Goal: Transaction & Acquisition: Purchase product/service

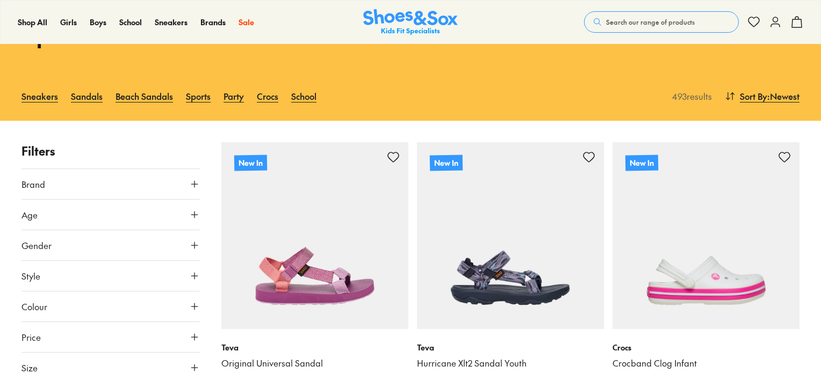
scroll to position [109, 0]
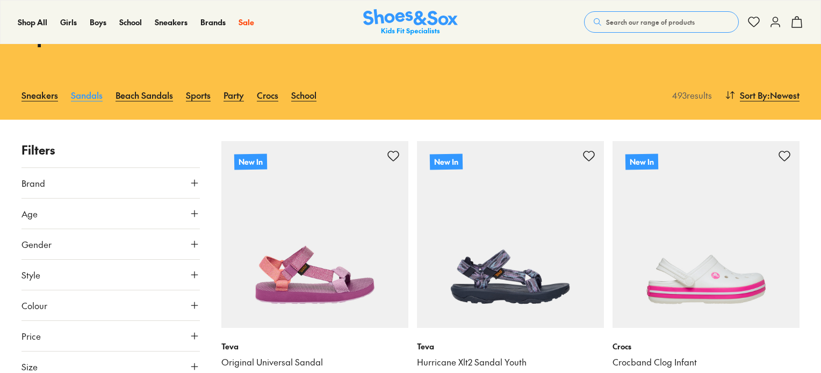
click at [91, 93] on link "Sandals" at bounding box center [87, 95] width 32 height 24
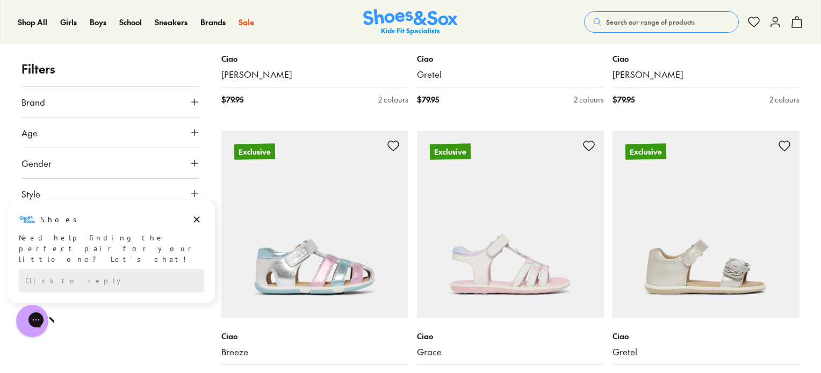
scroll to position [2333, 0]
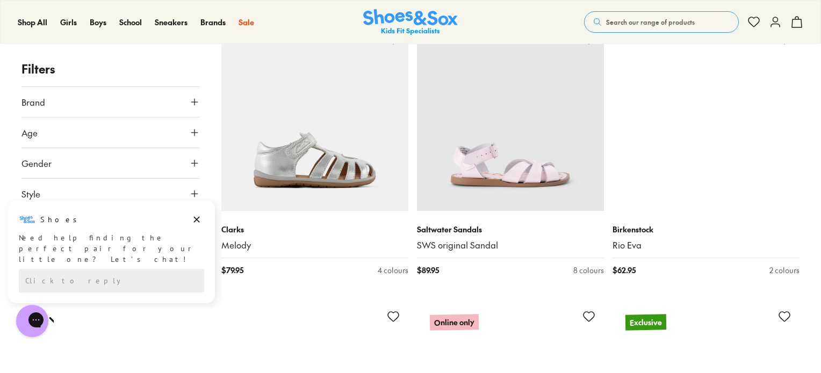
scroll to position [2992, 0]
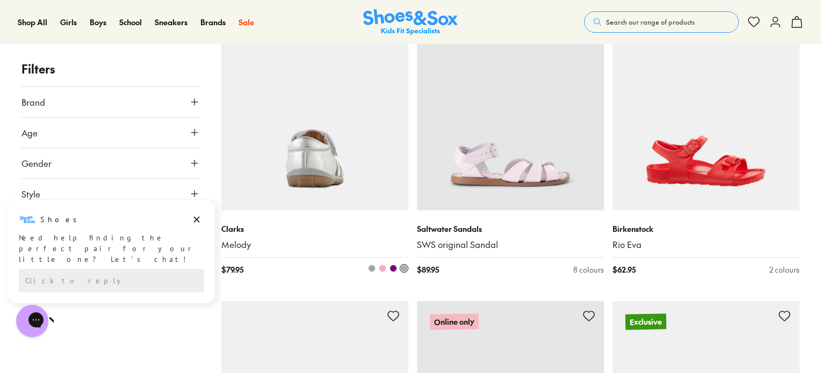
click at [303, 124] on img at bounding box center [314, 117] width 187 height 187
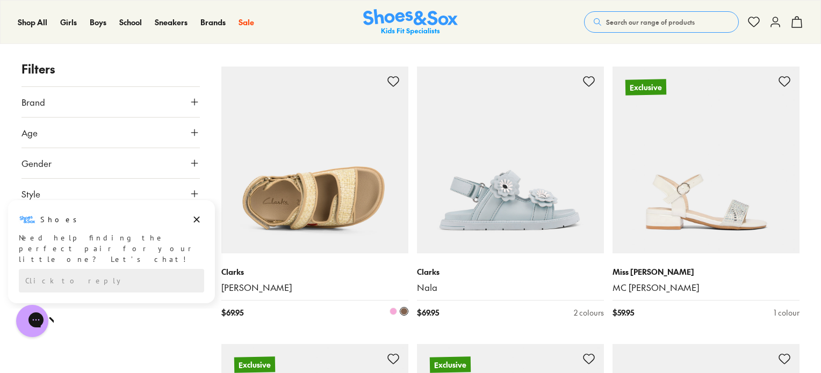
scroll to position [3786, 0]
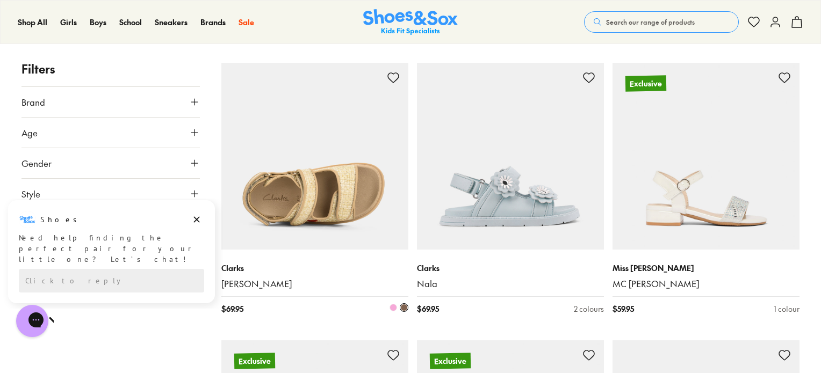
click at [322, 204] on img at bounding box center [314, 156] width 187 height 187
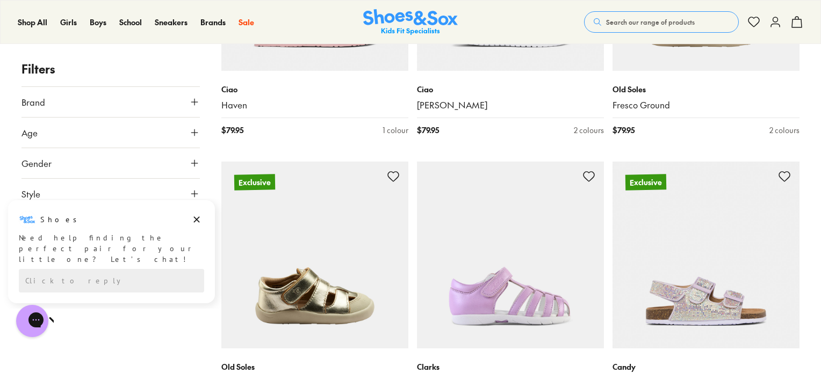
scroll to position [5354, 0]
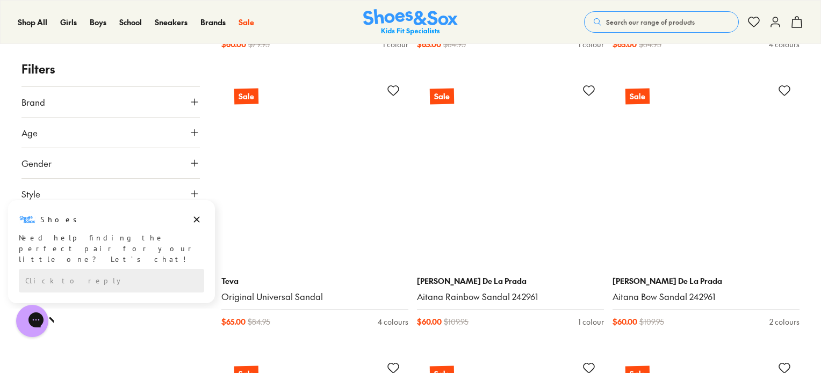
scroll to position [14051, 0]
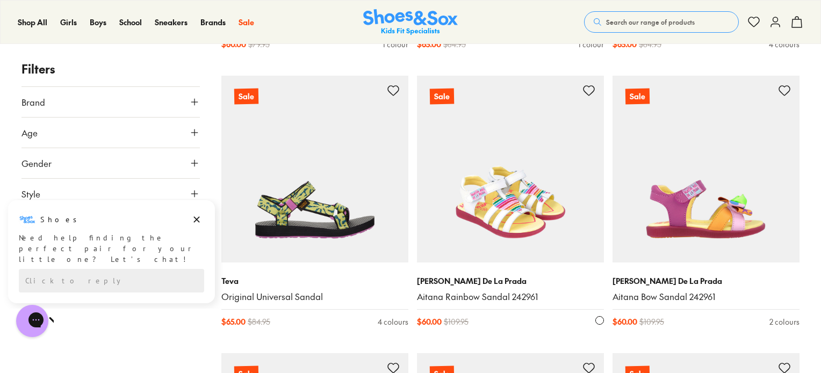
click at [506, 189] on img at bounding box center [510, 169] width 187 height 187
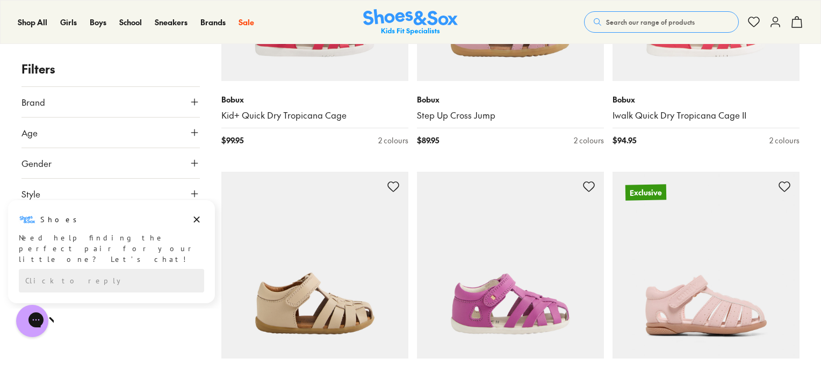
scroll to position [6725, 0]
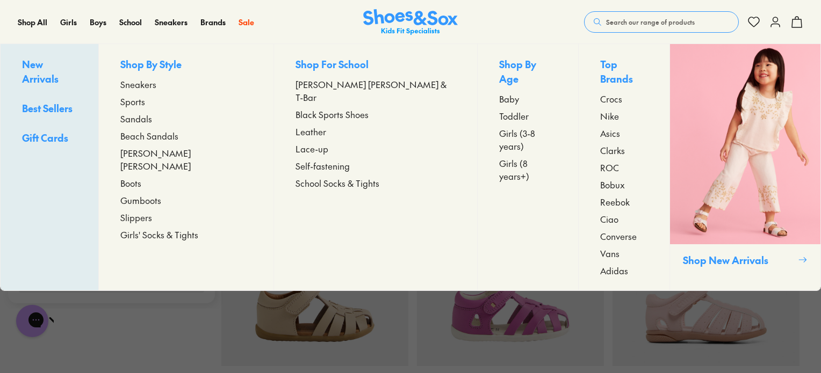
click at [171, 137] on span "Beach Sandals" at bounding box center [149, 136] width 58 height 13
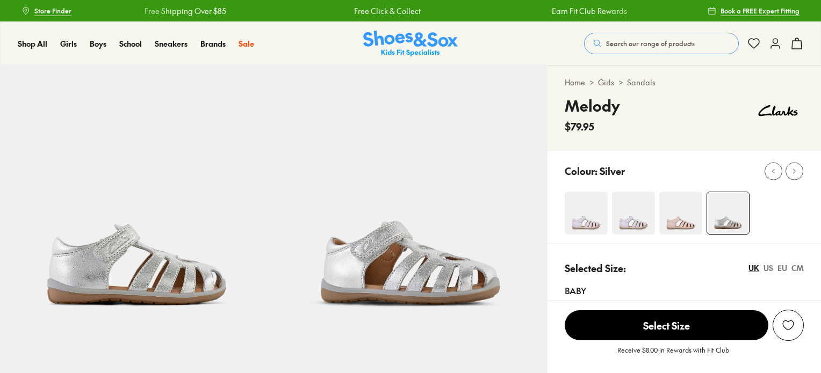
select select "*"
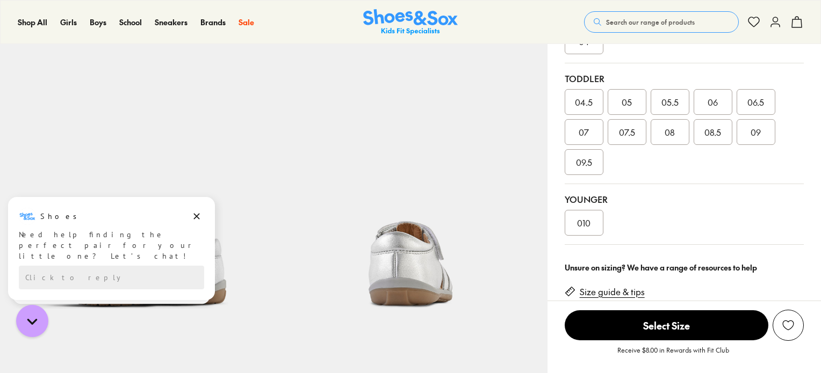
scroll to position [279, 0]
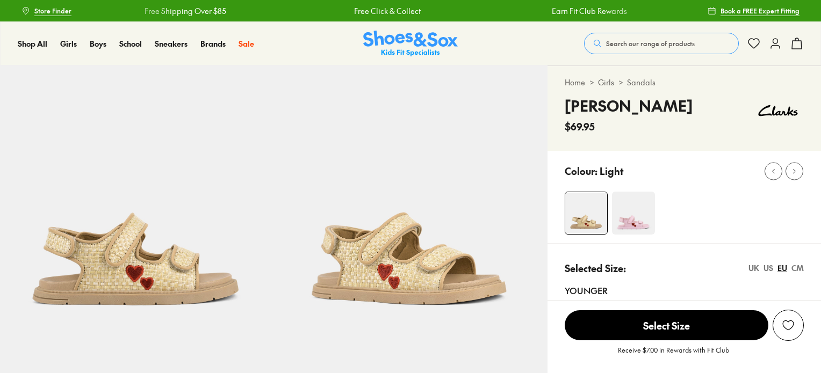
select select "*"
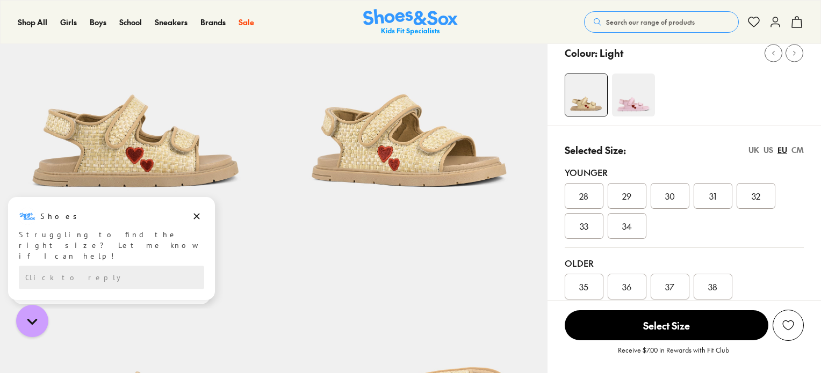
scroll to position [114, 0]
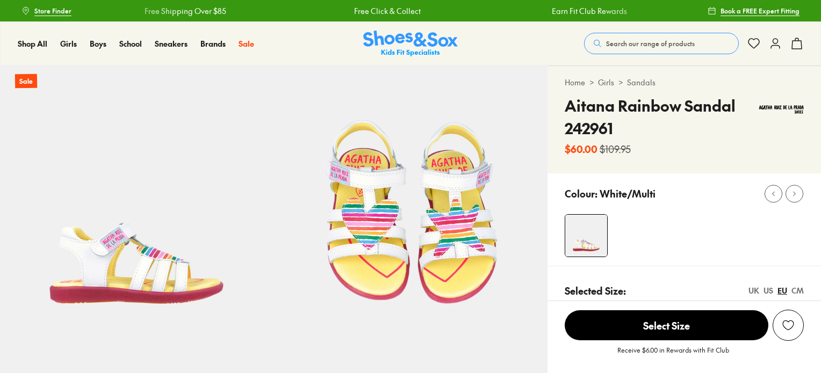
select select "*"
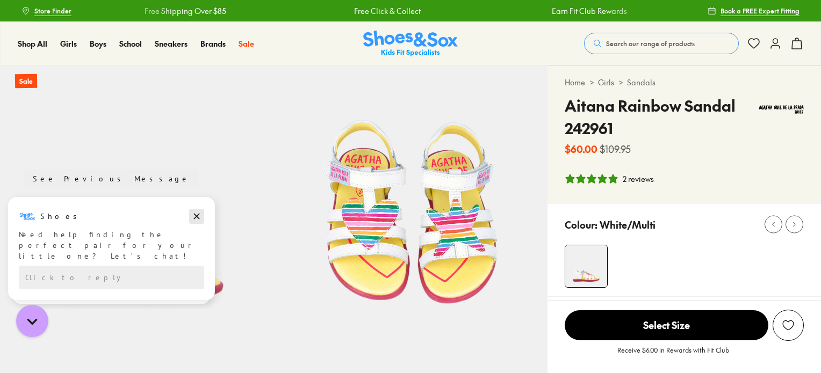
click at [197, 215] on icon "Dismiss campaign" at bounding box center [197, 217] width 6 height 6
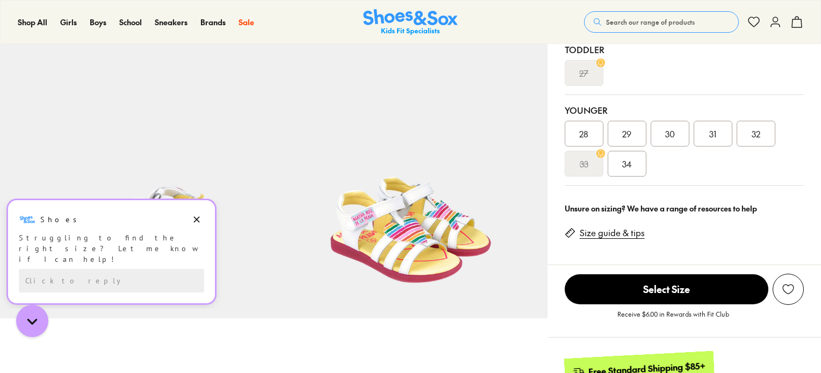
scroll to position [293, 0]
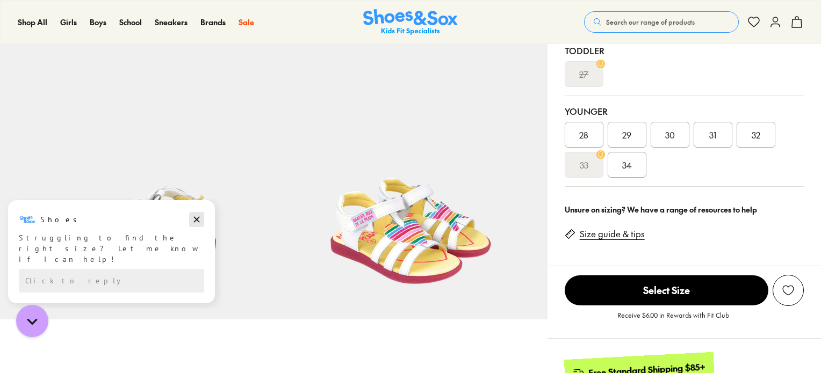
click at [196, 220] on icon "Dismiss campaign" at bounding box center [197, 220] width 6 height 6
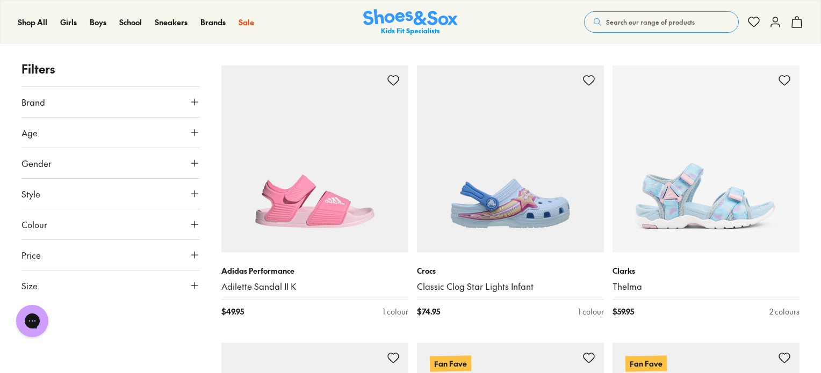
scroll to position [1541, 0]
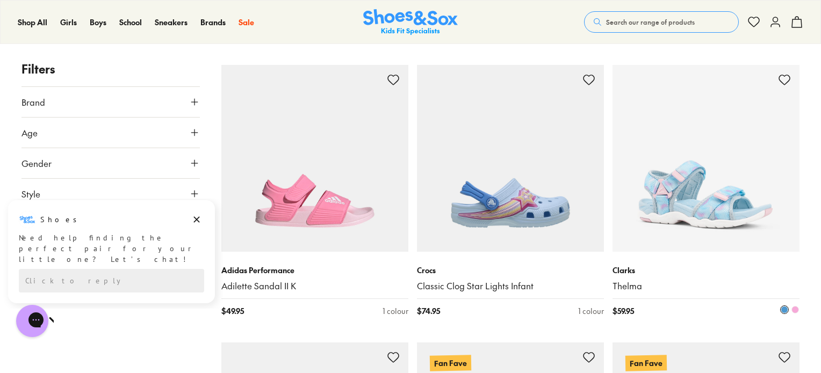
click at [704, 178] on img at bounding box center [706, 158] width 187 height 187
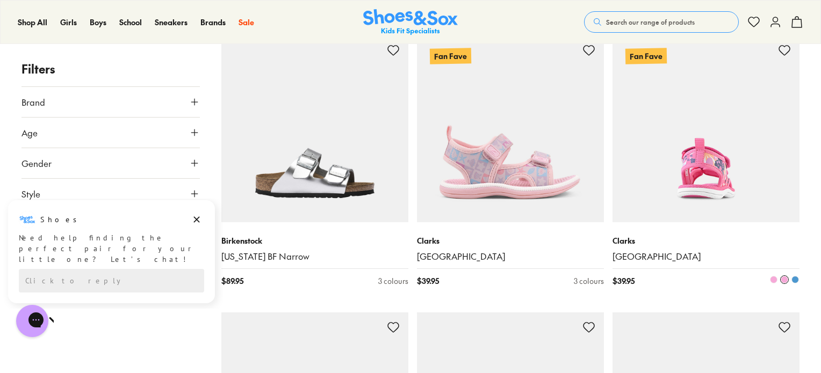
scroll to position [1849, 0]
click at [691, 158] on img at bounding box center [706, 128] width 187 height 187
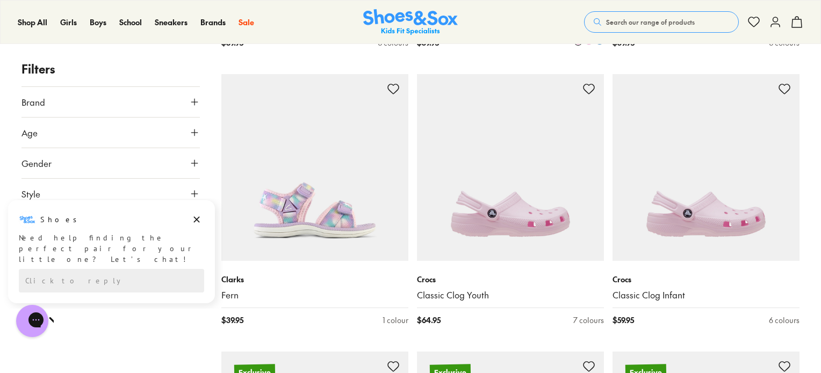
scroll to position [2088, 0]
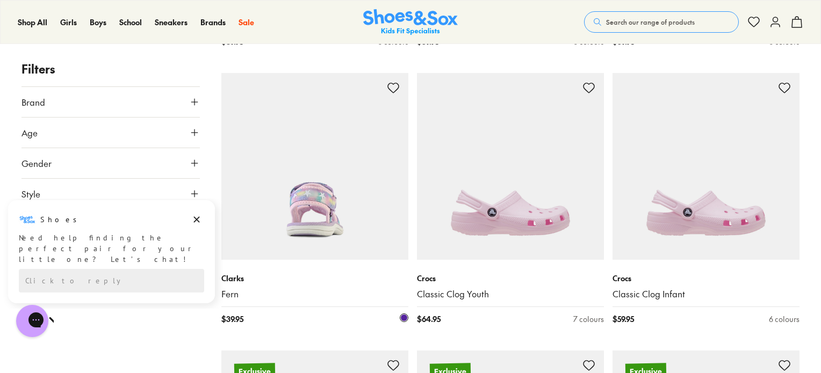
click at [285, 181] on img at bounding box center [314, 166] width 187 height 187
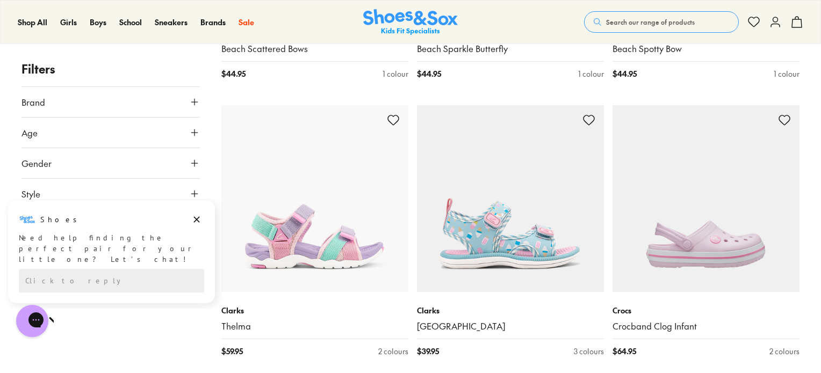
scroll to position [2616, 0]
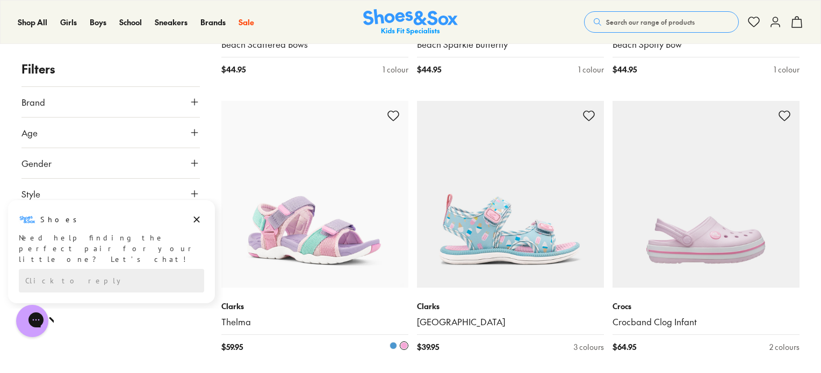
click at [321, 228] on img at bounding box center [314, 194] width 187 height 187
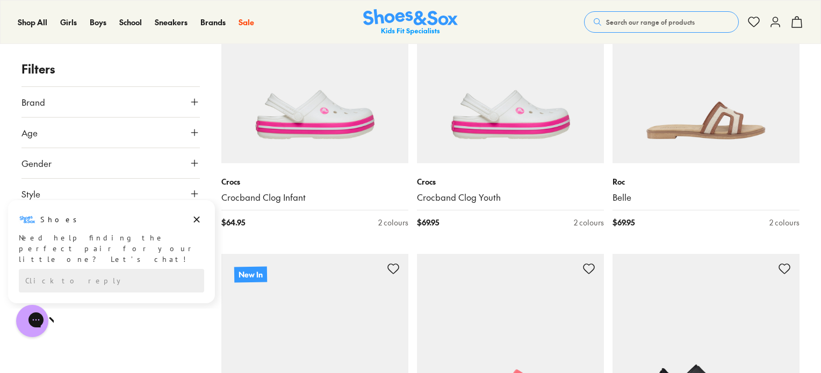
scroll to position [243, 0]
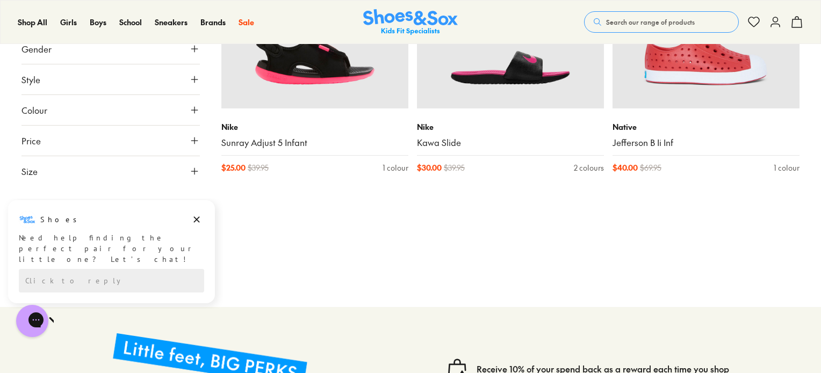
scroll to position [8893, 0]
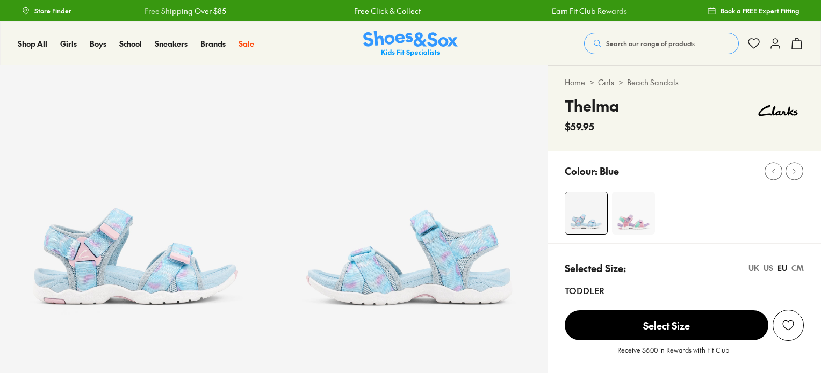
select select "*"
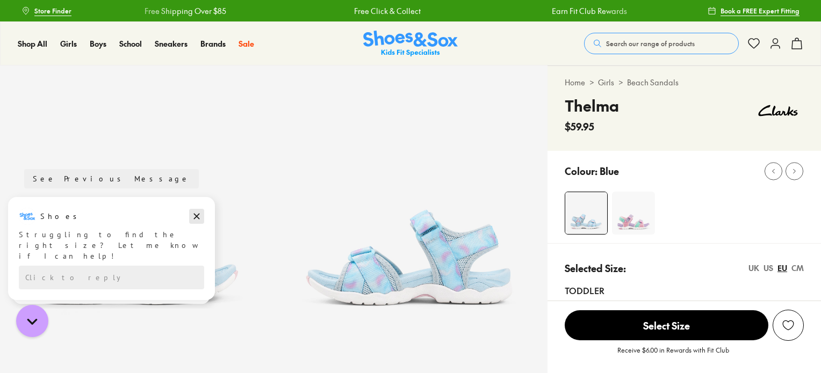
click at [196, 217] on icon "Dismiss campaign" at bounding box center [197, 217] width 6 height 6
click at [197, 217] on icon "Dismiss campaign" at bounding box center [196, 219] width 11 height 13
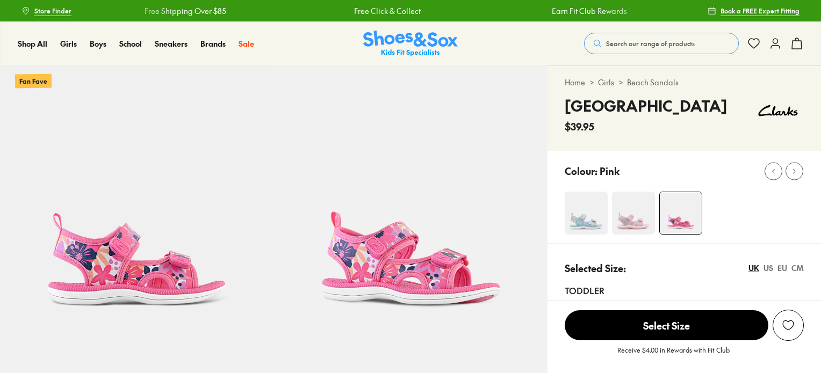
select select "*"
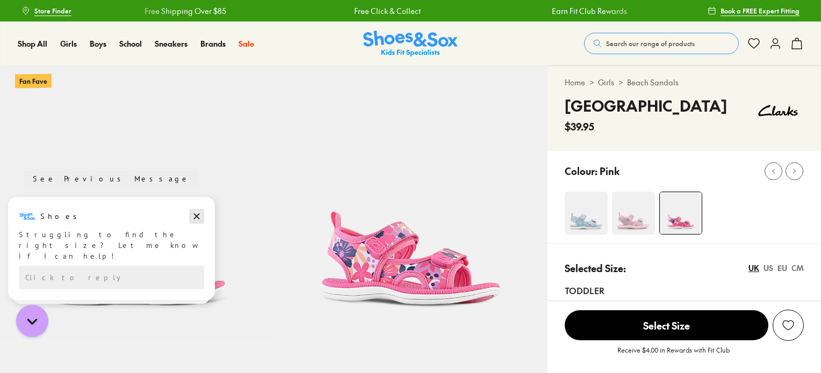
click at [196, 215] on icon "Dismiss campaign" at bounding box center [197, 217] width 6 height 6
click at [195, 219] on icon "Dismiss campaign" at bounding box center [196, 219] width 11 height 13
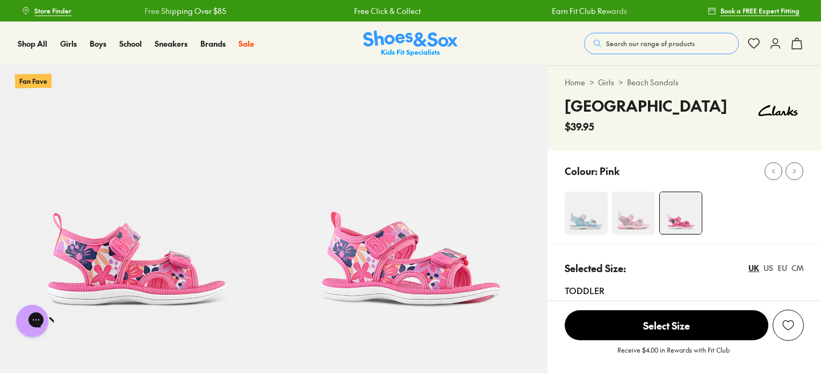
click at [579, 215] on img at bounding box center [586, 213] width 43 height 43
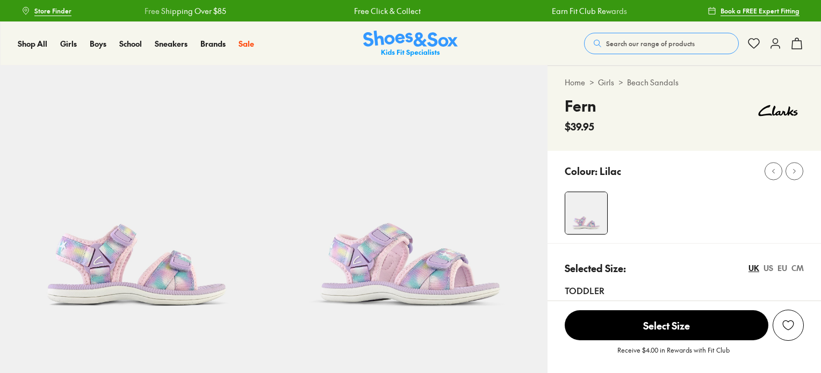
select select "*"
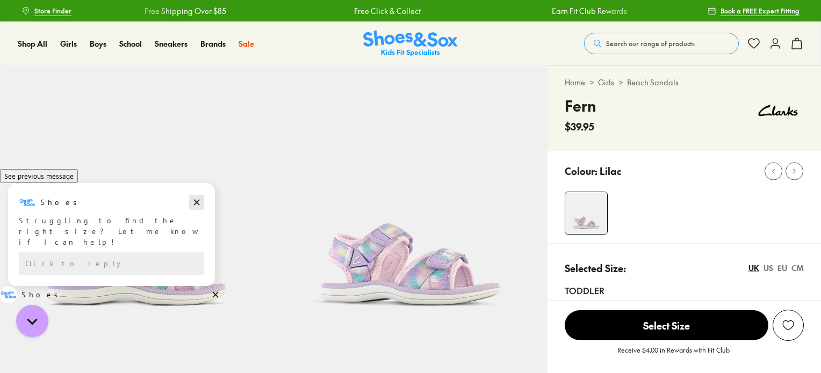
click at [198, 209] on icon "Dismiss campaign" at bounding box center [196, 202] width 11 height 13
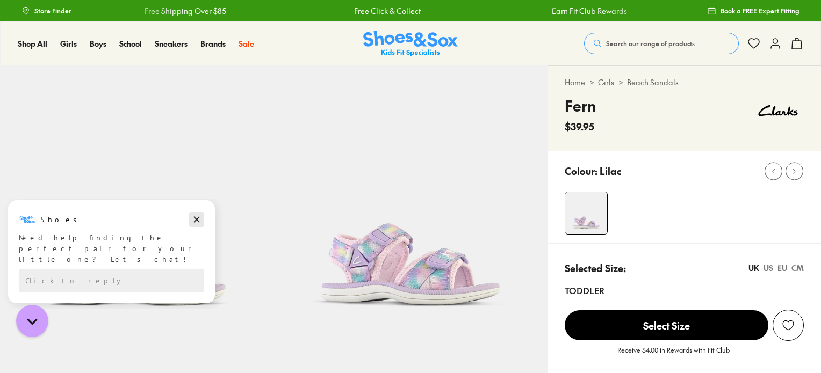
click at [198, 217] on icon "Dismiss campaign" at bounding box center [196, 219] width 11 height 13
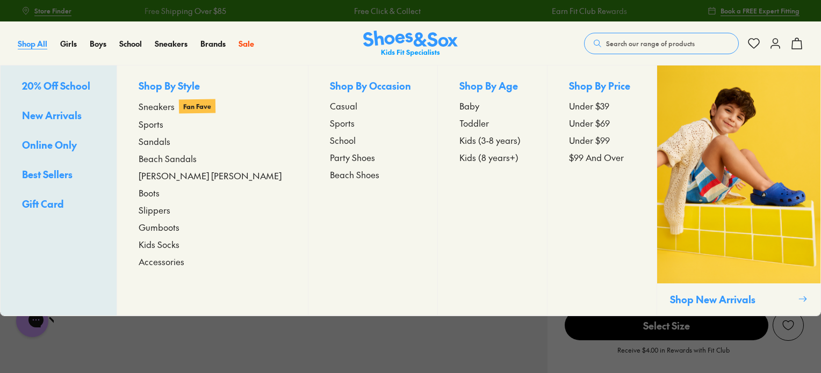
click at [30, 38] on span "Shop All" at bounding box center [33, 43] width 30 height 11
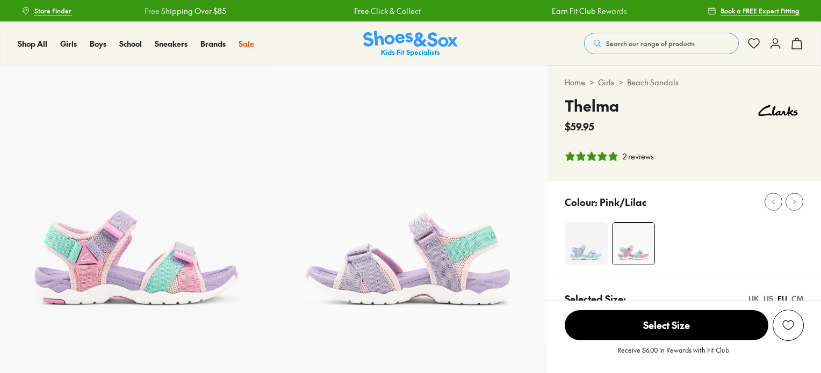
select select "*"
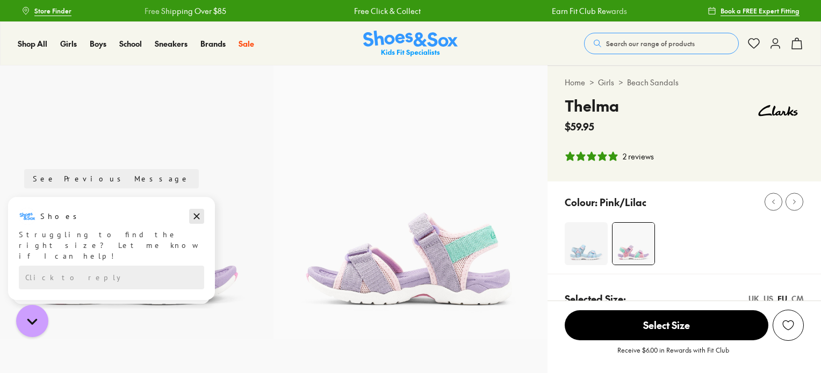
click at [197, 214] on icon "Dismiss campaign" at bounding box center [196, 216] width 11 height 13
click at [197, 214] on icon "Dismiss campaign" at bounding box center [196, 219] width 11 height 13
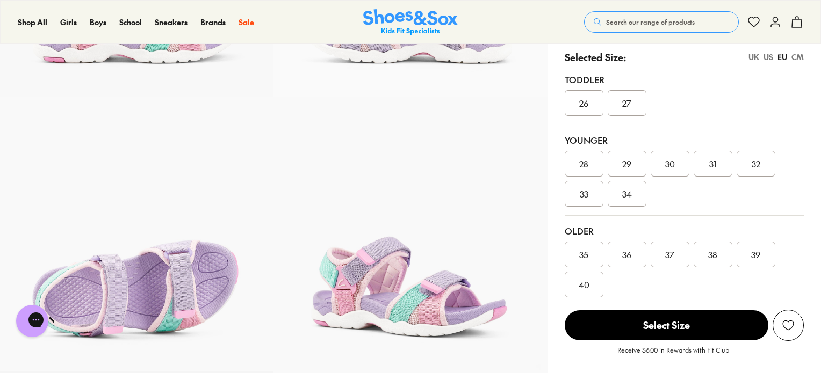
scroll to position [244, 0]
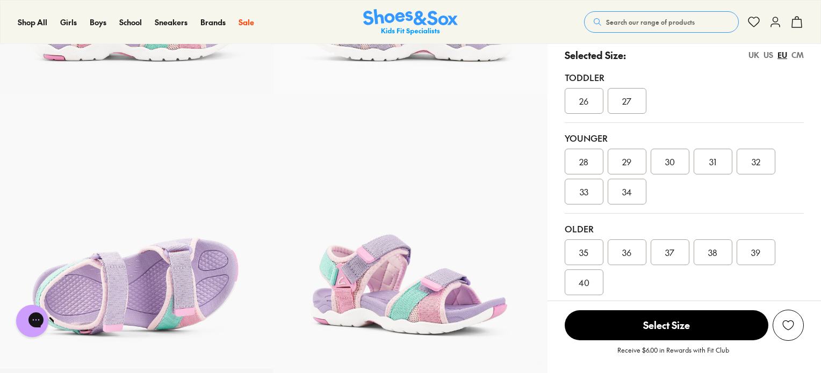
click at [709, 254] on span "38" at bounding box center [712, 252] width 9 height 13
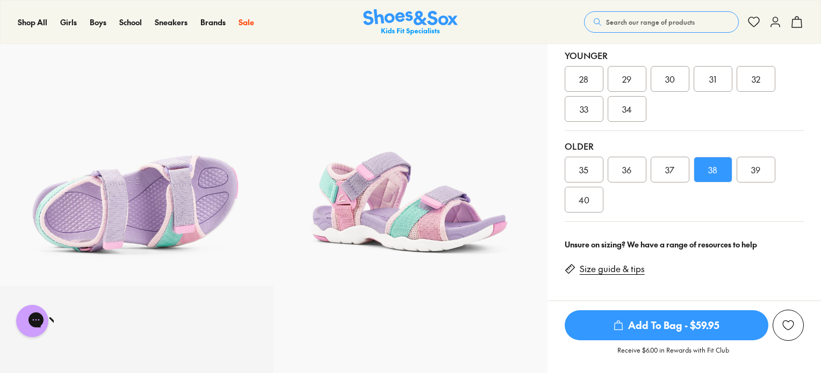
scroll to position [328, 0]
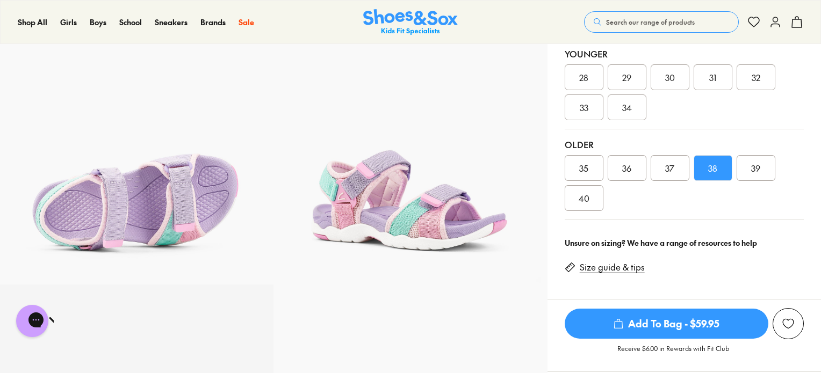
click at [680, 322] on span "Add To Bag - $59.95" at bounding box center [667, 324] width 204 height 30
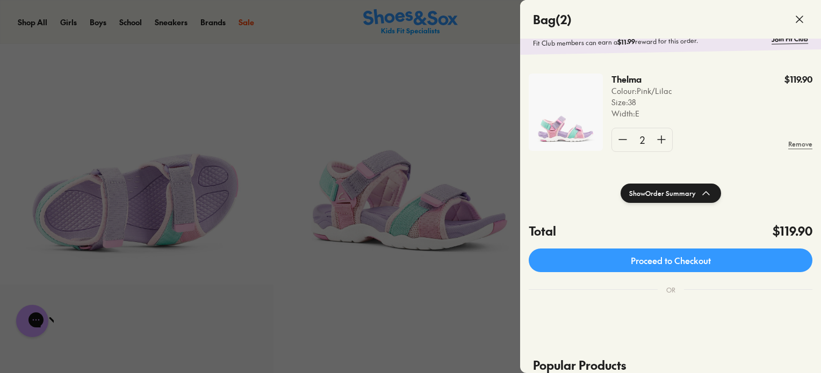
scroll to position [0, 0]
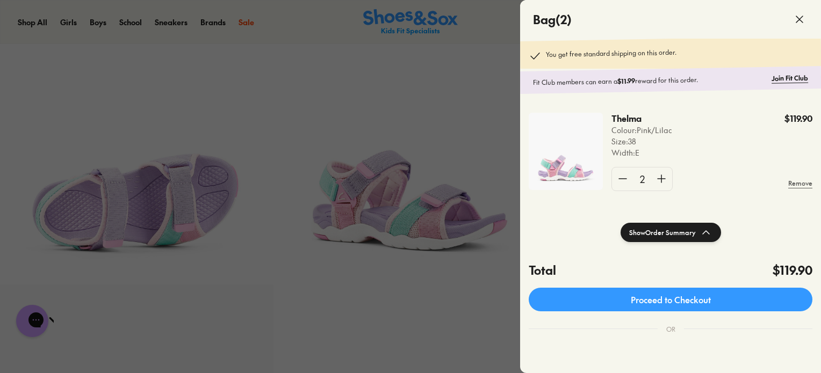
click at [800, 18] on use at bounding box center [799, 19] width 6 height 6
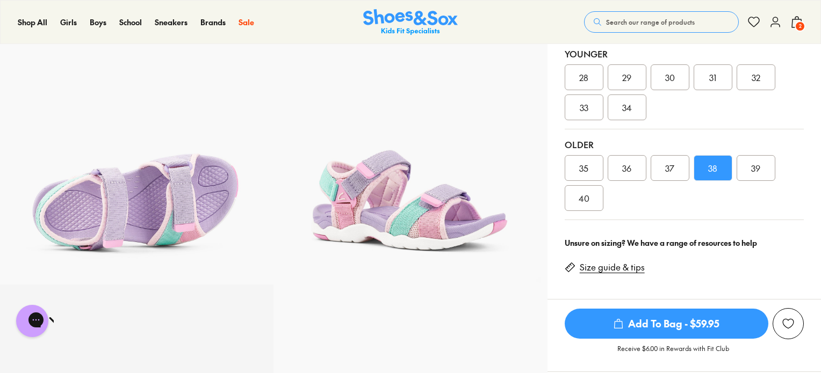
click at [800, 18] on icon at bounding box center [796, 22] width 13 height 13
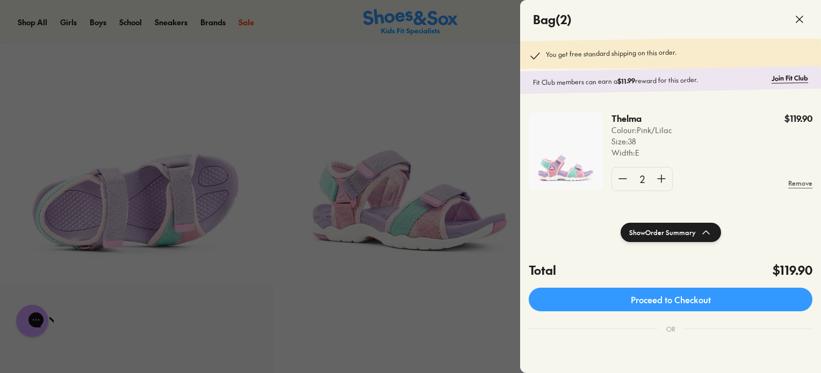
click at [800, 18] on use at bounding box center [799, 19] width 6 height 6
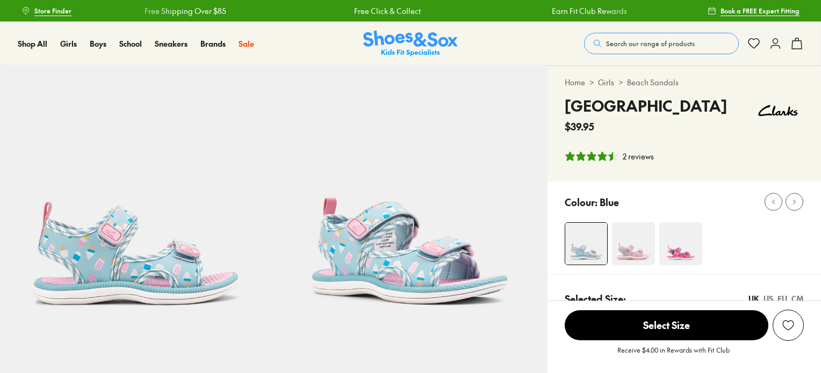
select select "*"
click at [629, 255] on img at bounding box center [633, 243] width 43 height 43
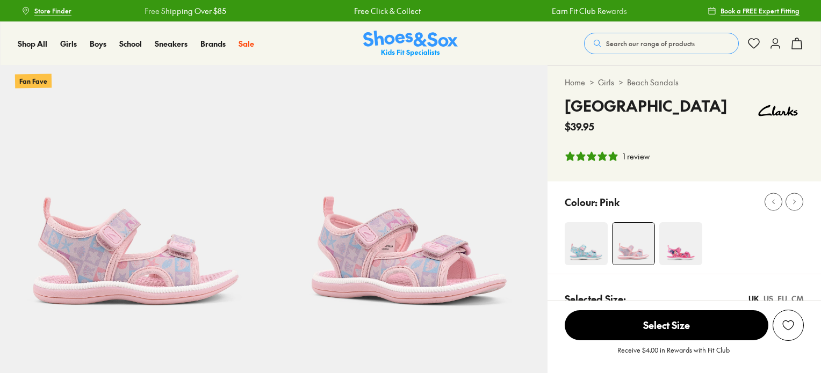
select select "*"
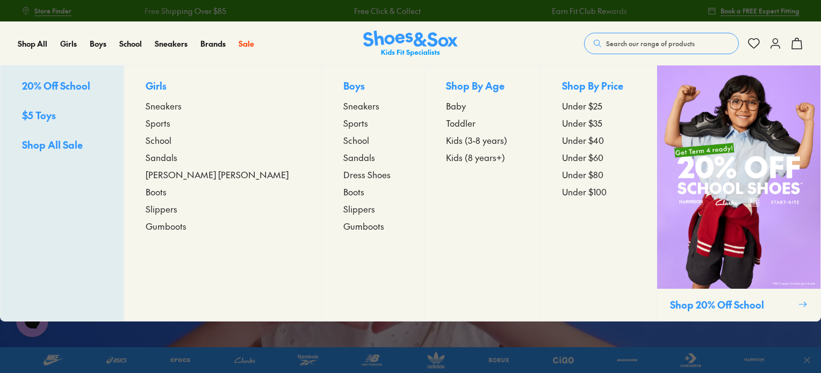
click at [177, 157] on span "Sandals" at bounding box center [162, 157] width 32 height 13
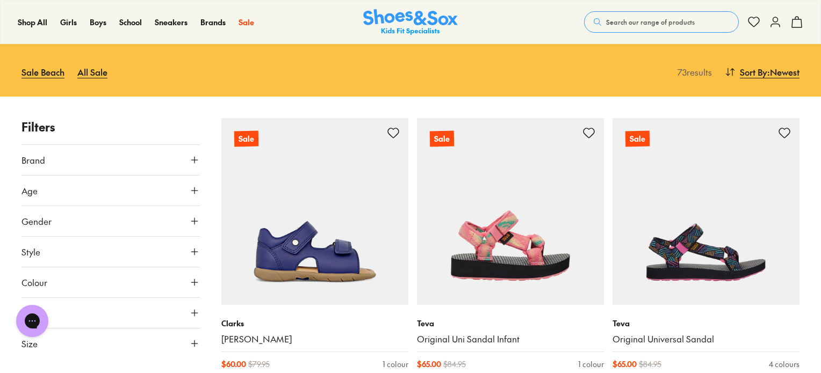
click at [193, 220] on icon at bounding box center [194, 221] width 11 height 11
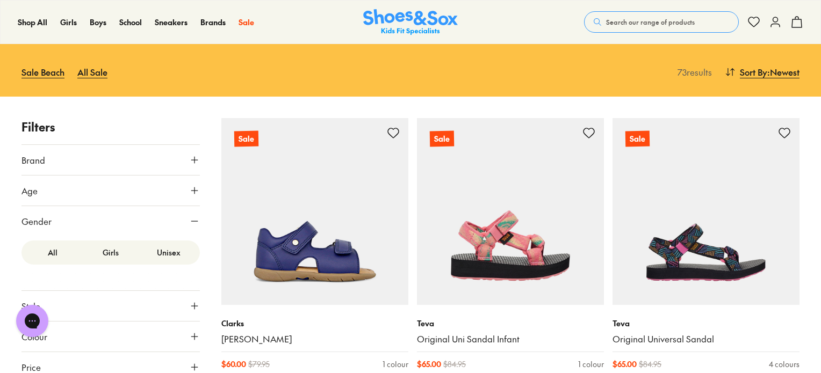
click at [105, 250] on label "Girls" at bounding box center [111, 253] width 58 height 20
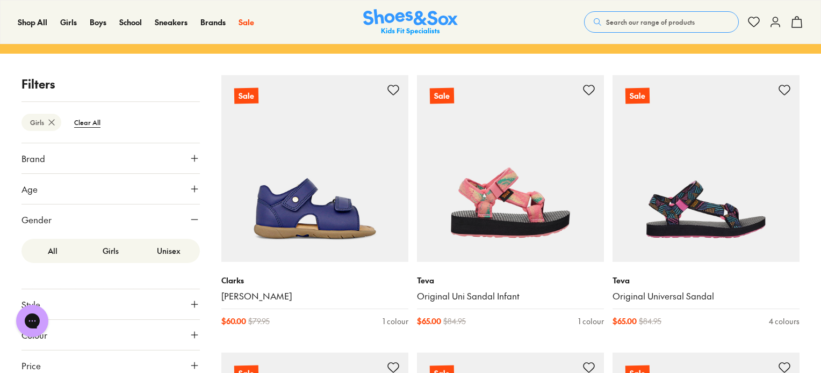
scroll to position [21, 0]
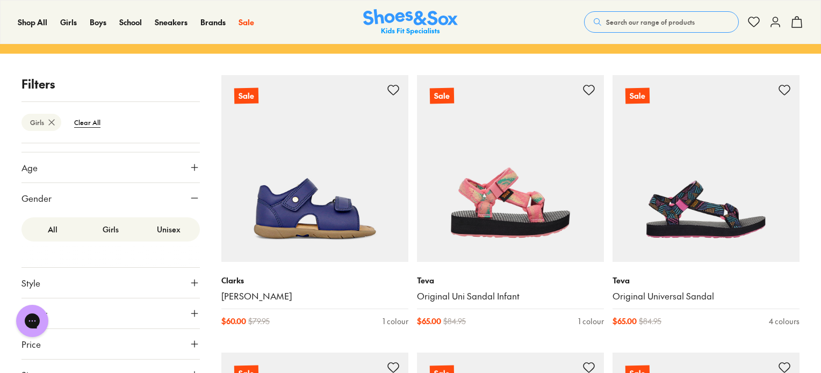
click at [194, 281] on icon at bounding box center [194, 283] width 11 height 11
click at [88, 303] on div "Sandals ( 69 )" at bounding box center [65, 309] width 89 height 13
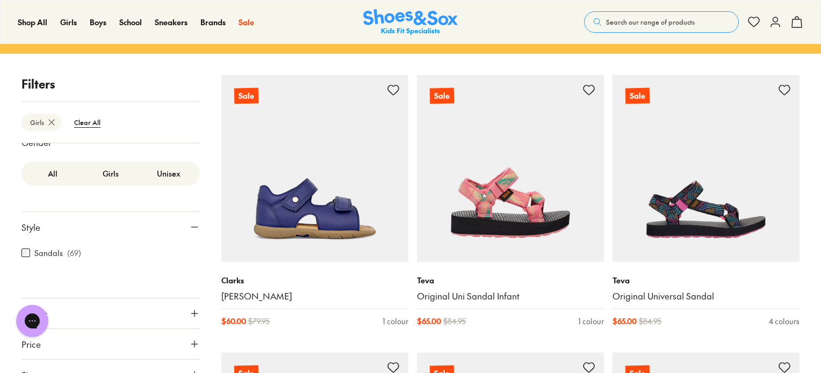
click at [191, 311] on use at bounding box center [194, 314] width 6 height 6
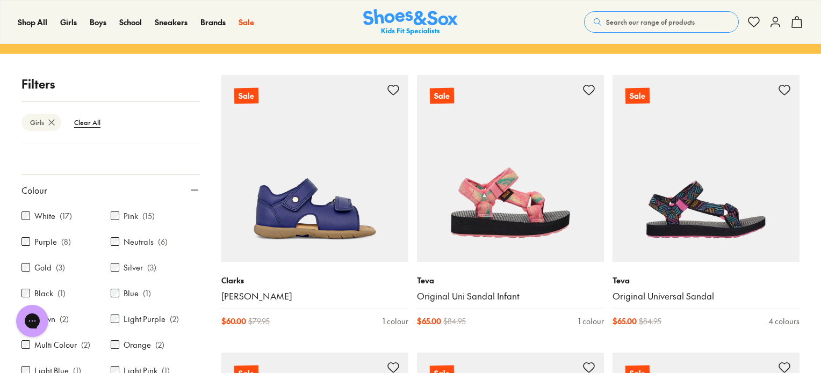
scroll to position [202, 0]
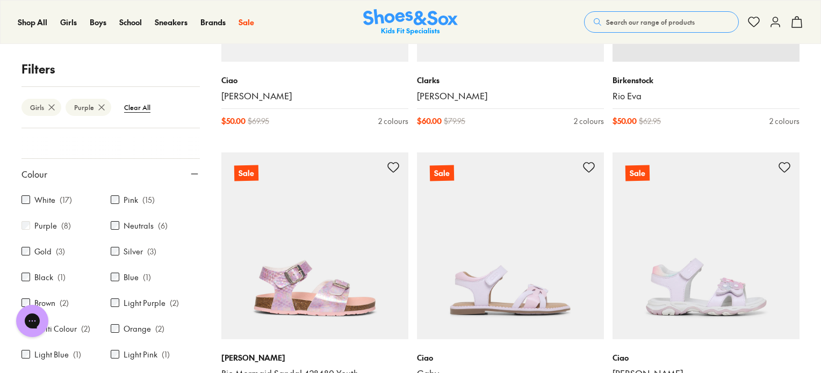
scroll to position [284, 0]
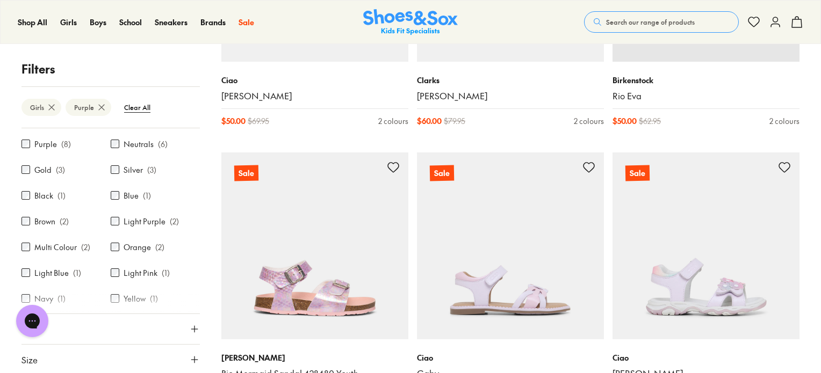
click at [189, 356] on icon at bounding box center [194, 360] width 11 height 11
click at [191, 360] on use at bounding box center [194, 360] width 6 height 0
click at [191, 358] on use at bounding box center [194, 360] width 6 height 6
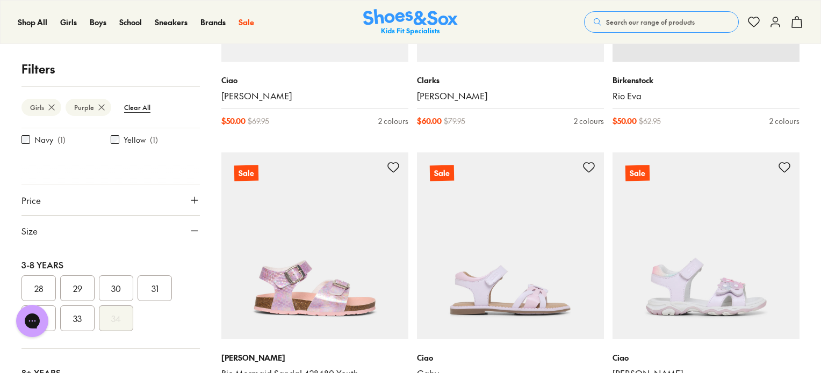
scroll to position [490, 0]
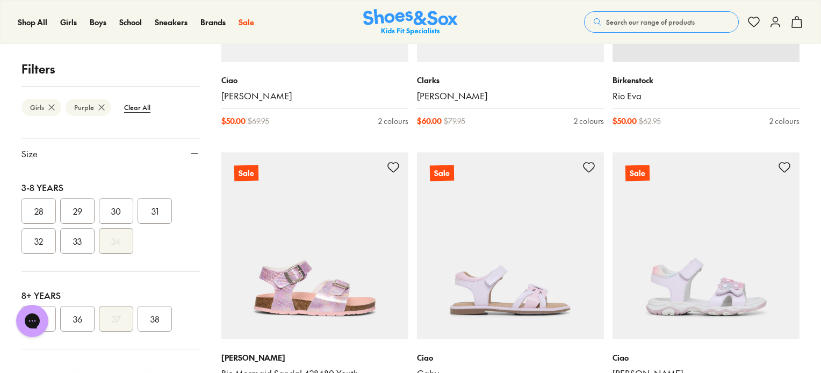
click at [150, 319] on button "38" at bounding box center [155, 319] width 34 height 26
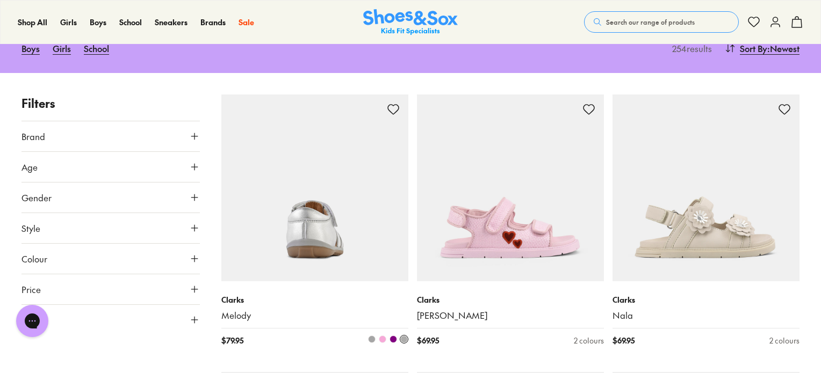
type input "***"
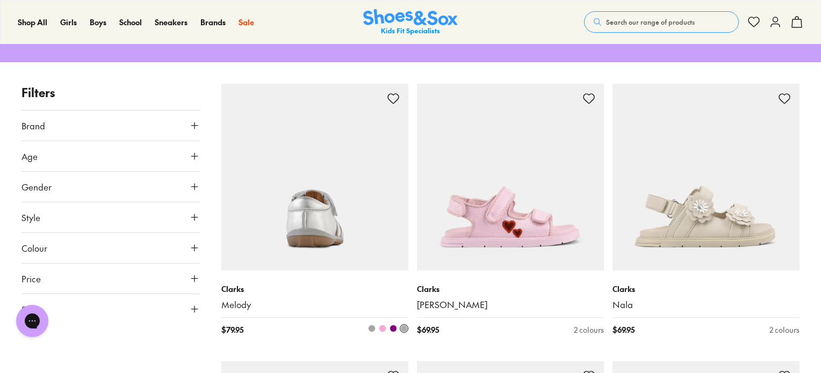
scroll to position [186, 0]
